Goal: Task Accomplishment & Management: Manage account settings

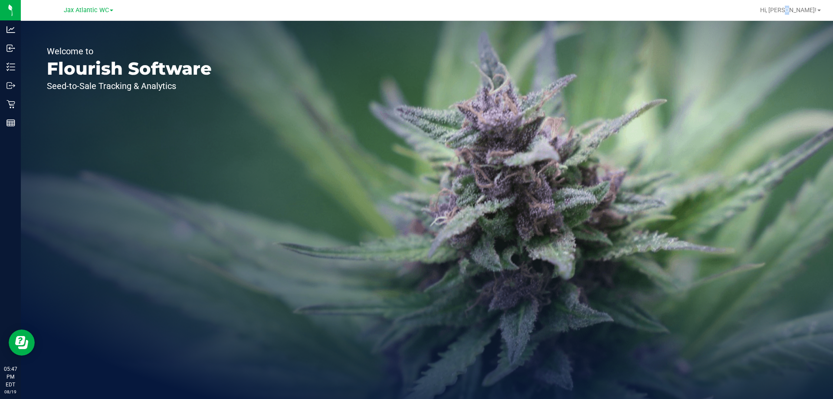
click at [813, 20] on nav "Jax Atlantic WC Hi, [PERSON_NAME]!" at bounding box center [427, 10] width 812 height 21
click at [813, 15] on div "Hi, [PERSON_NAME]!" at bounding box center [791, 10] width 68 height 15
click at [812, 8] on span "Hi, [PERSON_NAME]!" at bounding box center [788, 10] width 56 height 7
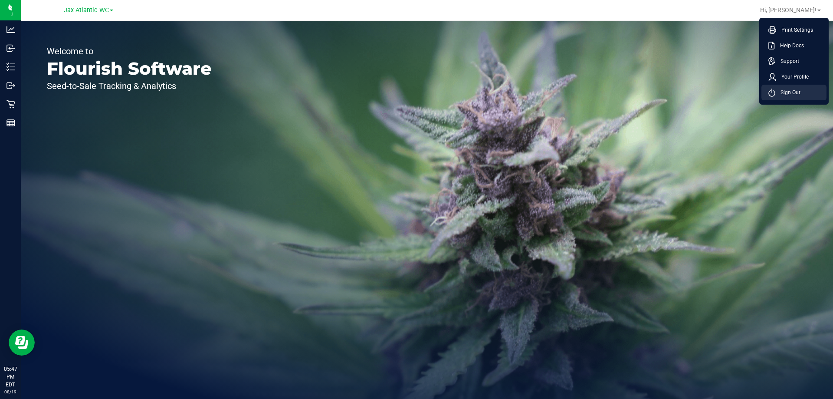
click at [788, 90] on span "Sign Out" at bounding box center [787, 92] width 25 height 9
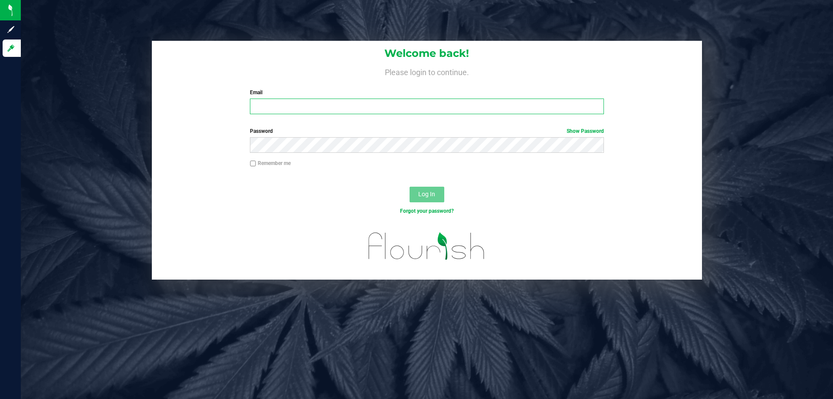
click at [403, 104] on input "Email" at bounding box center [427, 106] width 354 height 16
type input "[EMAIL_ADDRESS][DOMAIN_NAME]"
click at [410, 187] on button "Log In" at bounding box center [427, 195] width 35 height 16
